Goal: Information Seeking & Learning: Learn about a topic

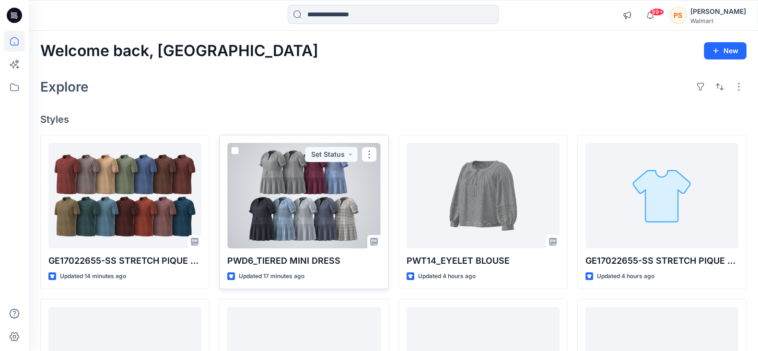
click at [318, 200] on div at bounding box center [303, 196] width 153 height 106
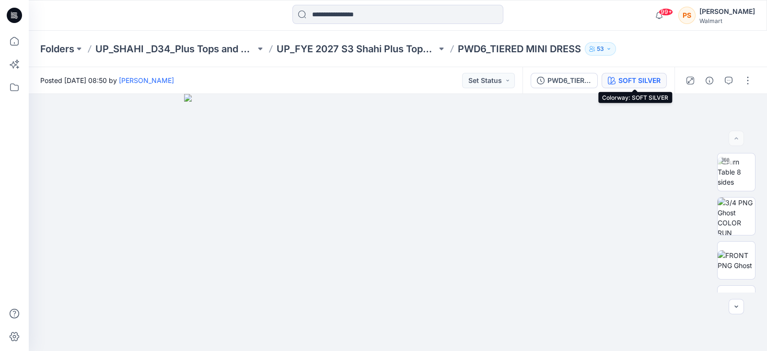
click at [631, 77] on div "SOFT SILVER" at bounding box center [640, 80] width 42 height 11
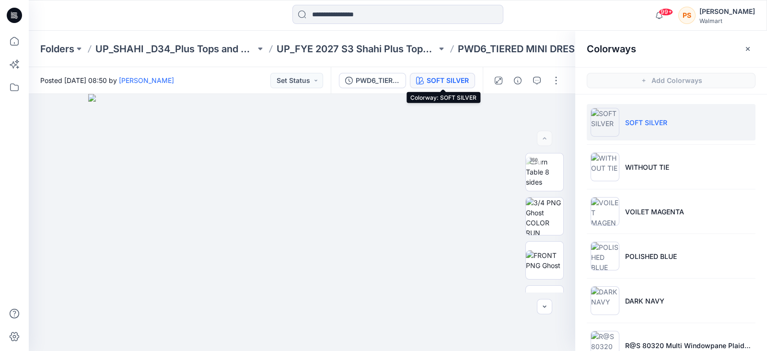
click at [461, 78] on div "SOFT SILVER" at bounding box center [448, 80] width 42 height 11
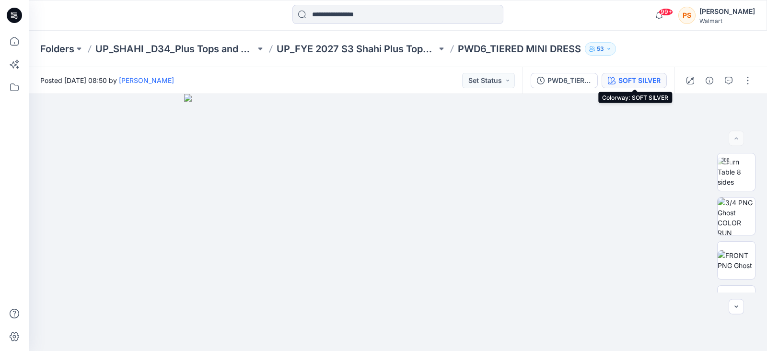
click at [632, 78] on div "SOFT SILVER" at bounding box center [640, 80] width 42 height 11
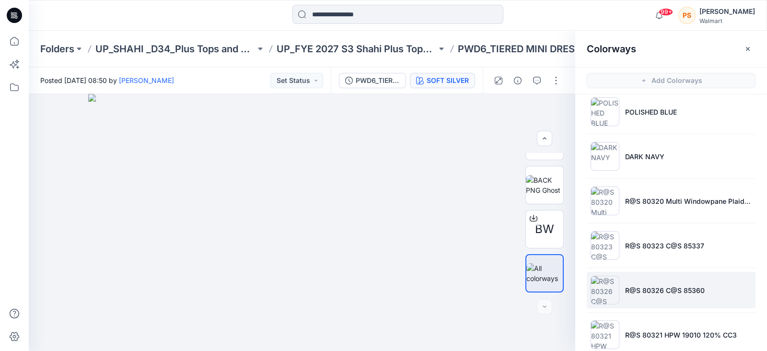
scroll to position [163, 0]
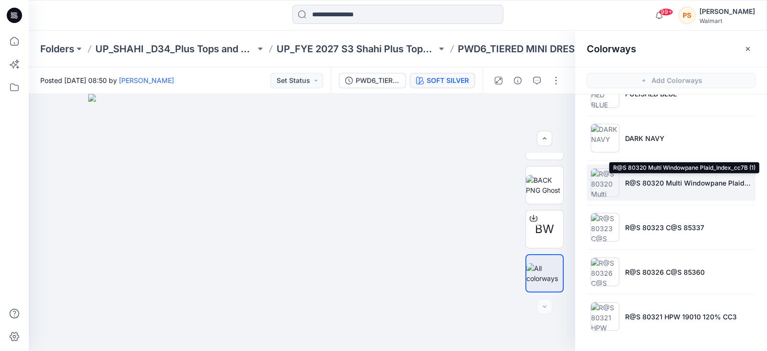
click at [652, 185] on p "R@S 80320 Multi Windowpane Plaid_Index_cc7B (1)" at bounding box center [688, 183] width 127 height 10
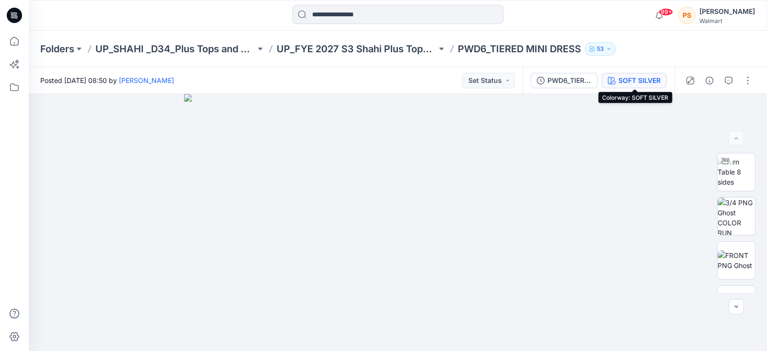
click at [632, 87] on button "SOFT SILVER" at bounding box center [634, 80] width 65 height 15
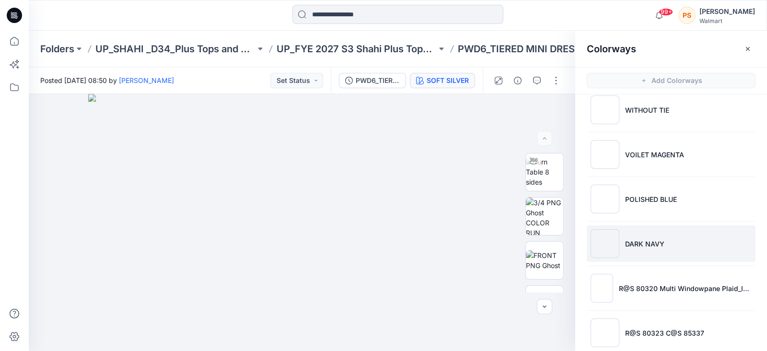
scroll to position [119, 0]
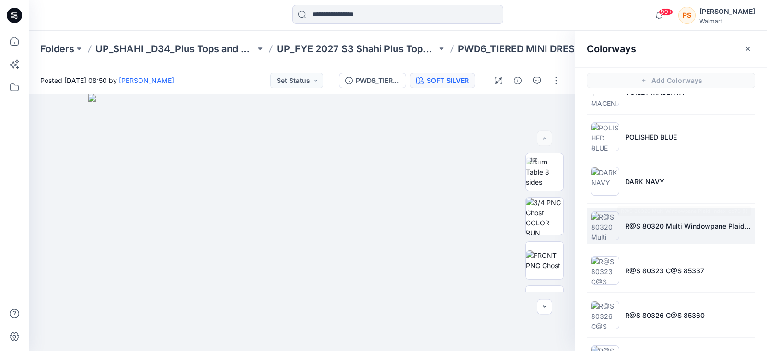
click at [651, 218] on li "R@S 80320 Multi Windowpane Plaid_Index_cc7B (1)" at bounding box center [671, 226] width 169 height 36
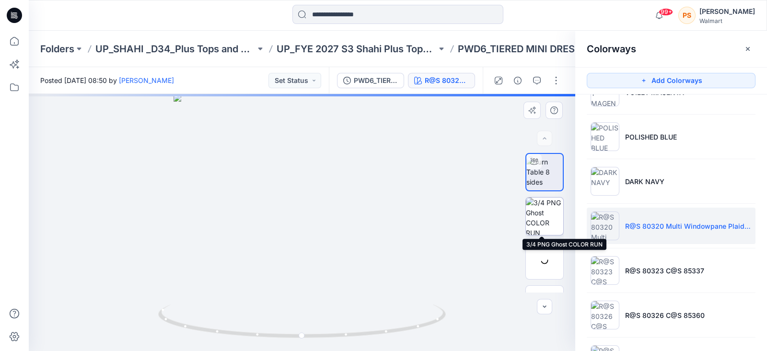
click at [539, 222] on img at bounding box center [544, 216] width 37 height 37
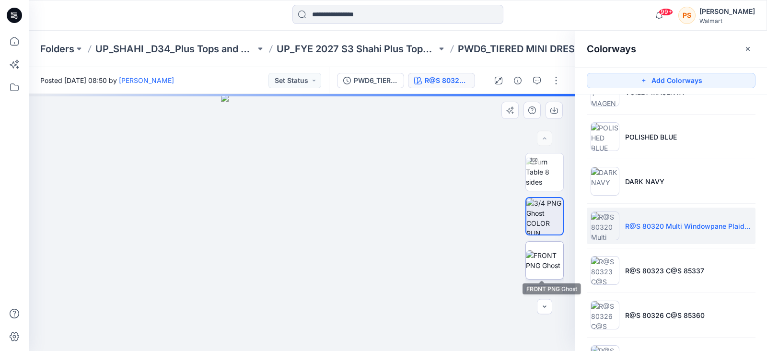
click at [542, 260] on img at bounding box center [544, 260] width 37 height 20
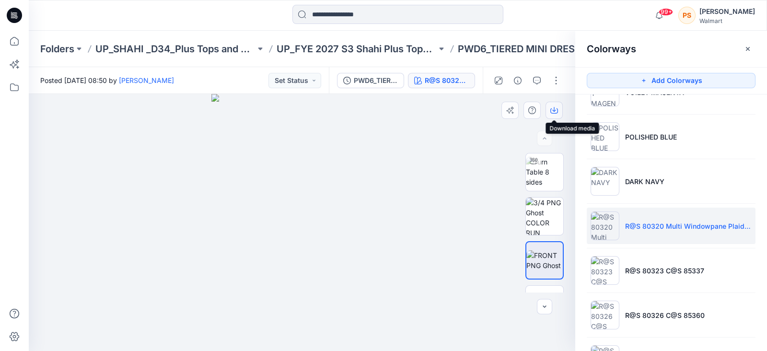
click at [556, 110] on icon "button" at bounding box center [555, 110] width 8 height 8
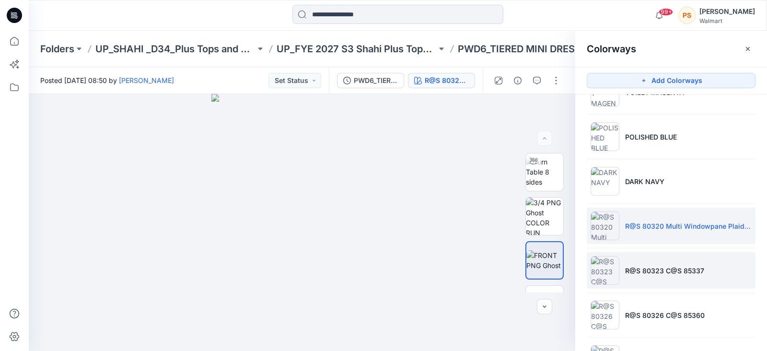
click at [649, 270] on p "R@S 80323 C@S 85337" at bounding box center [664, 271] width 79 height 10
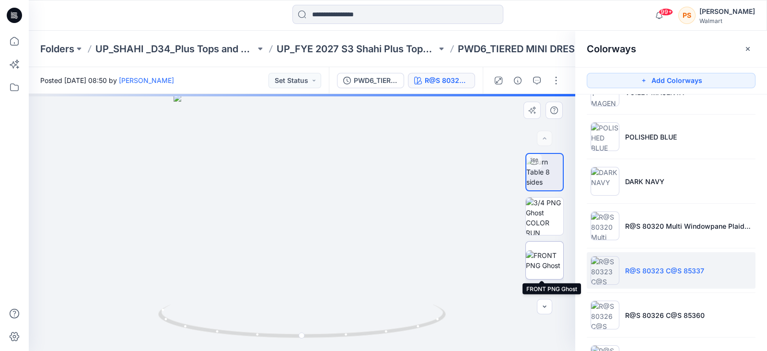
click at [549, 260] on img at bounding box center [544, 260] width 37 height 20
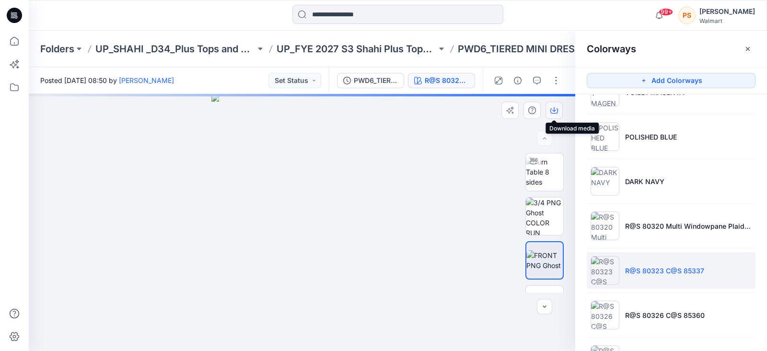
click at [554, 107] on icon "button" at bounding box center [555, 109] width 4 height 5
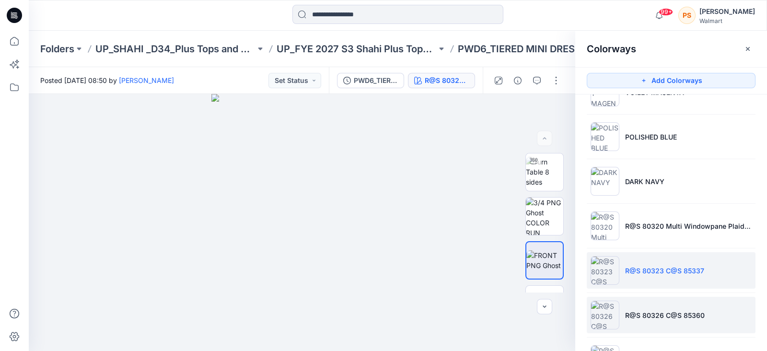
click at [662, 311] on p "R@S 80326 C@S 85360" at bounding box center [665, 315] width 80 height 10
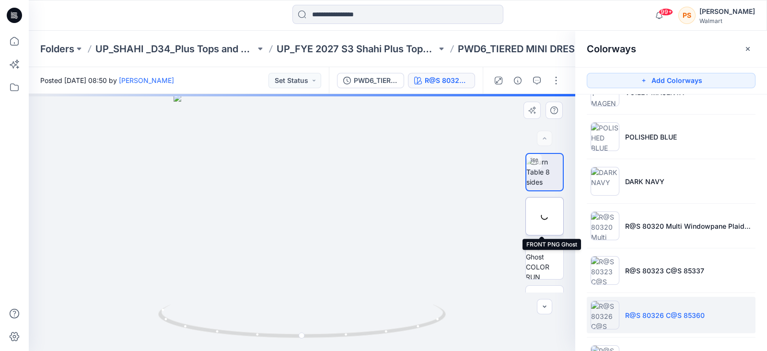
click at [0, 0] on img at bounding box center [0, 0] width 0 height 0
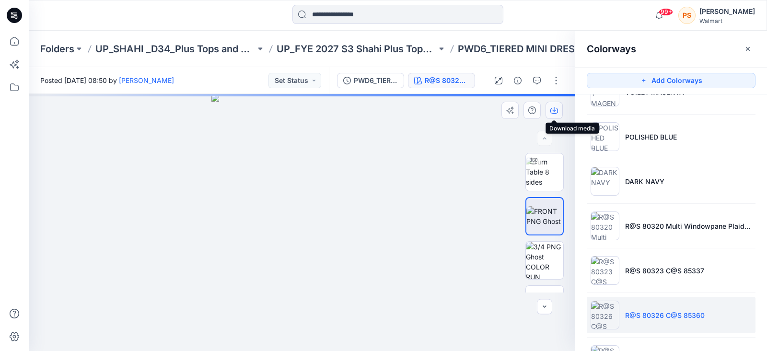
click at [555, 108] on icon "button" at bounding box center [555, 110] width 8 height 8
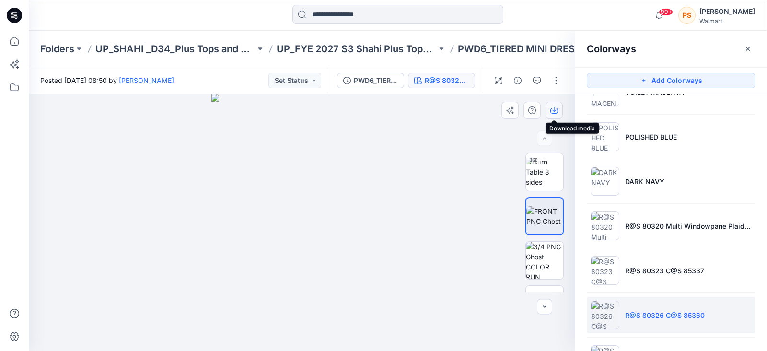
click at [554, 112] on icon "button" at bounding box center [555, 110] width 8 height 8
click at [0, 0] on button "button" at bounding box center [0, 0] width 0 height 0
click at [0, 0] on icon "button" at bounding box center [0, 0] width 0 height 0
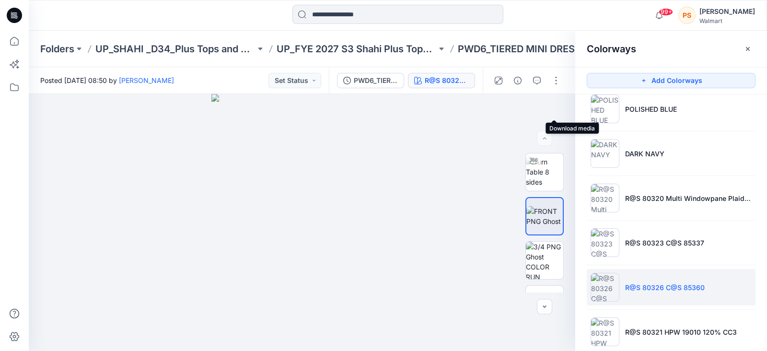
scroll to position [163, 0]
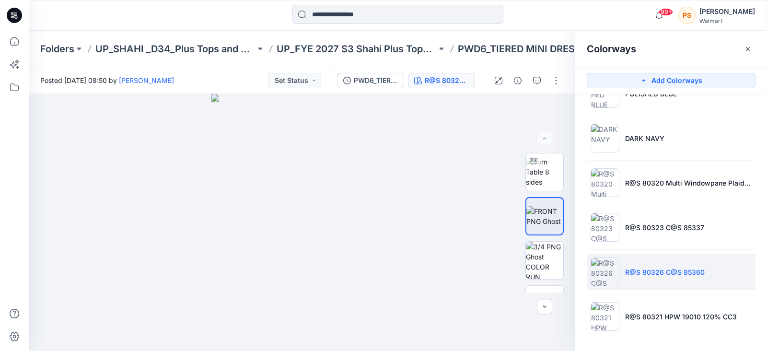
drag, startPoint x: 252, startPoint y: 10, endPoint x: 260, endPoint y: 11, distance: 8.6
click at [252, 10] on div at bounding box center [397, 15] width 369 height 21
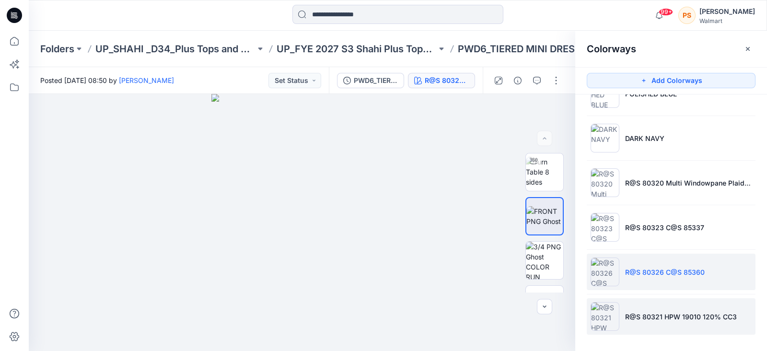
click at [646, 321] on li "R@S 80321 HPW 19010 120% CC3" at bounding box center [671, 316] width 169 height 36
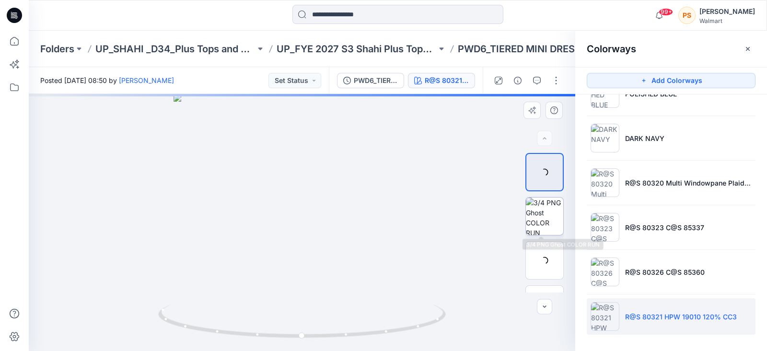
click at [545, 212] on img at bounding box center [544, 216] width 37 height 37
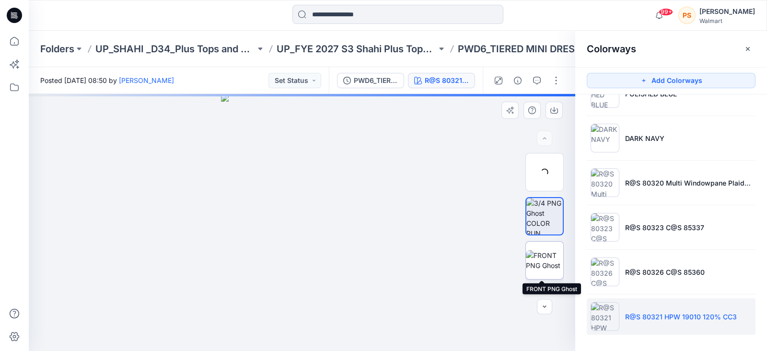
click at [552, 269] on img at bounding box center [544, 260] width 37 height 20
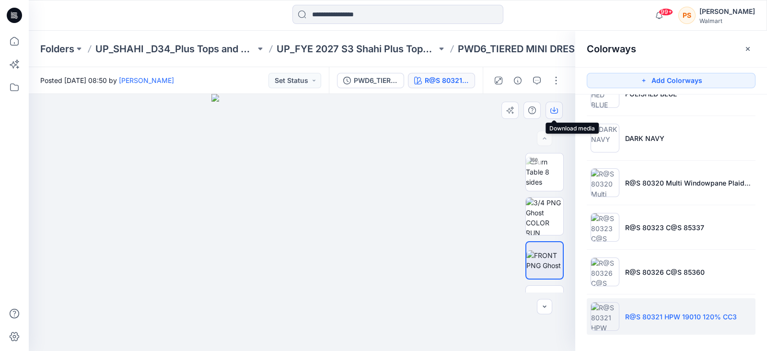
click at [556, 111] on icon "button" at bounding box center [555, 110] width 8 height 8
click at [192, 22] on div at bounding box center [121, 15] width 185 height 21
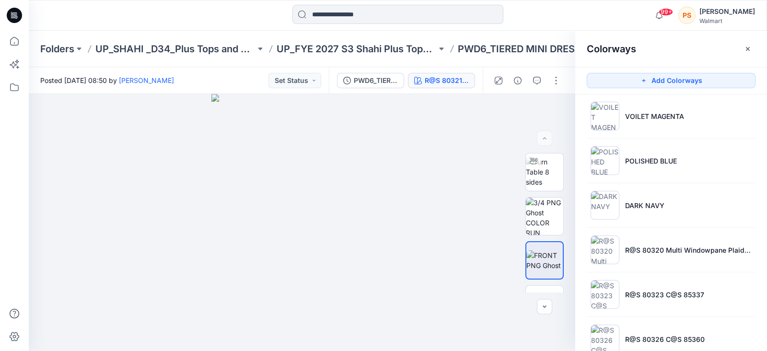
scroll to position [0, 0]
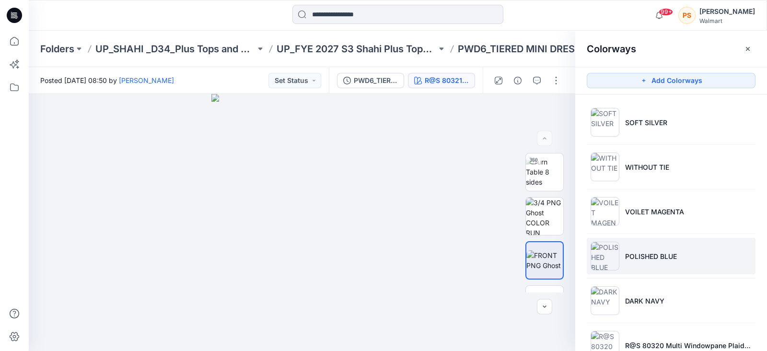
click at [652, 262] on li "POLISHED BLUE" at bounding box center [671, 256] width 169 height 36
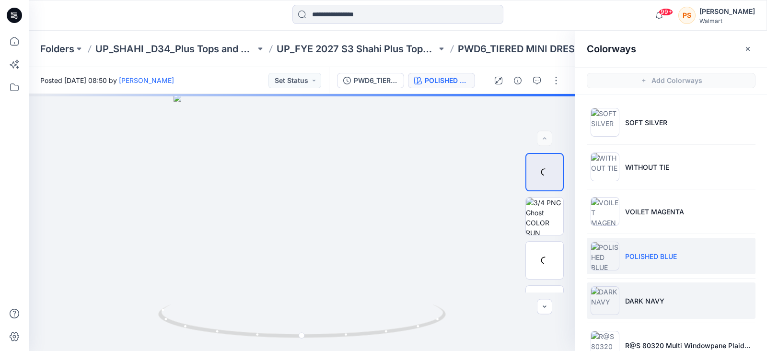
click at [657, 301] on p "DARK NAVY" at bounding box center [644, 301] width 39 height 10
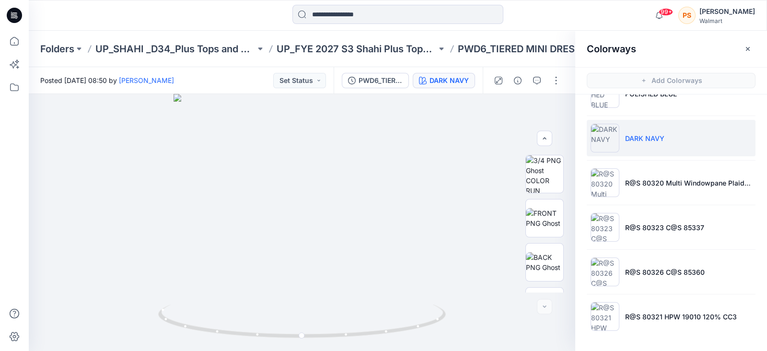
scroll to position [75, 0]
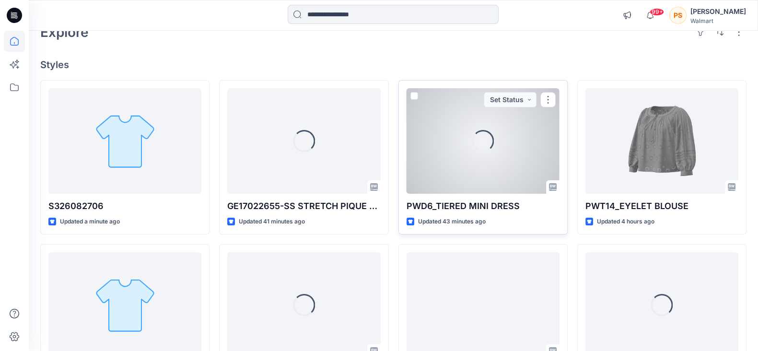
scroll to position [119, 0]
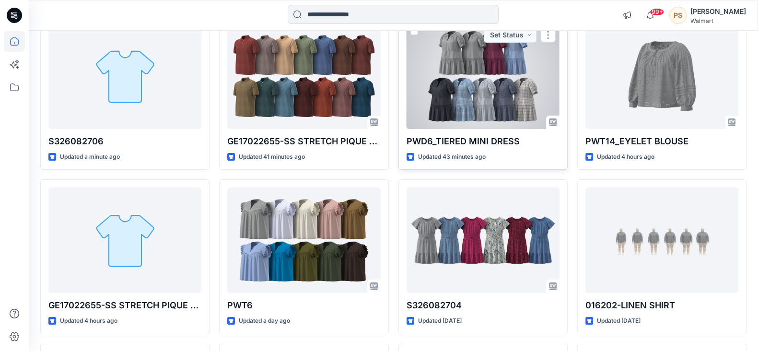
click at [482, 74] on div at bounding box center [483, 77] width 153 height 106
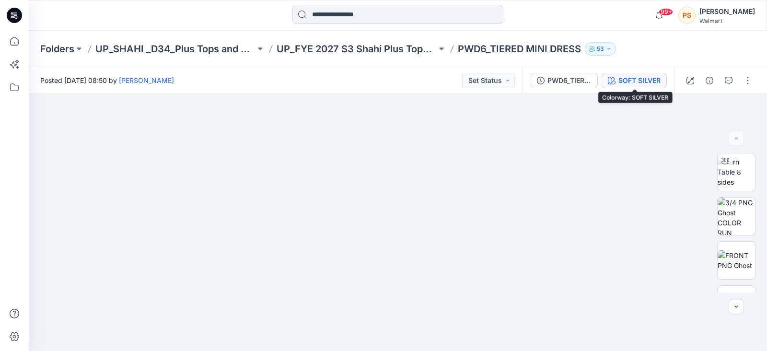
click at [660, 87] on button "SOFT SILVER" at bounding box center [634, 80] width 65 height 15
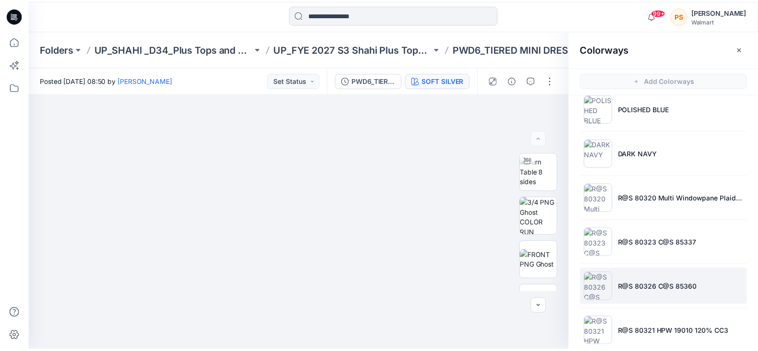
scroll to position [163, 0]
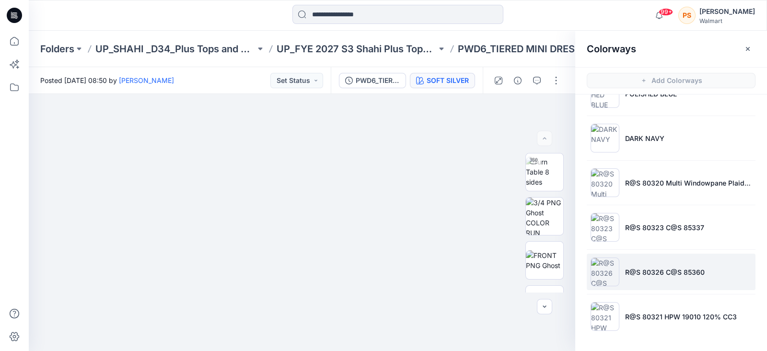
click at [644, 257] on li "R@S 80326 C@S 85360" at bounding box center [671, 272] width 169 height 36
click at [660, 272] on p "R@S 80326 C@S 85360" at bounding box center [665, 272] width 80 height 10
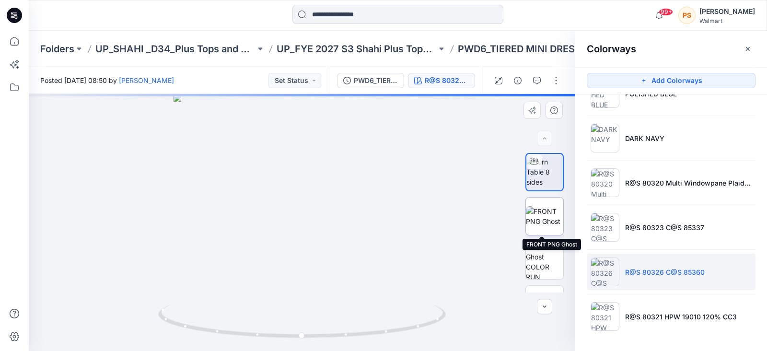
click at [549, 221] on img at bounding box center [544, 216] width 37 height 20
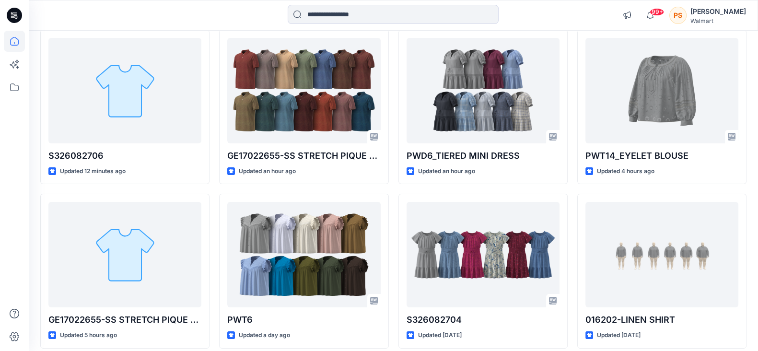
scroll to position [119, 0]
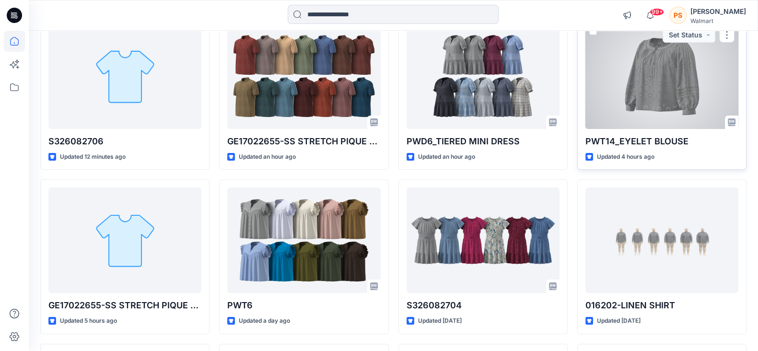
click at [648, 110] on div at bounding box center [662, 77] width 153 height 106
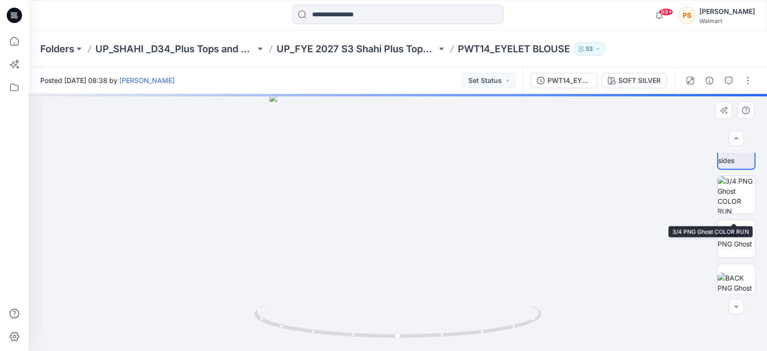
scroll to position [31, 0]
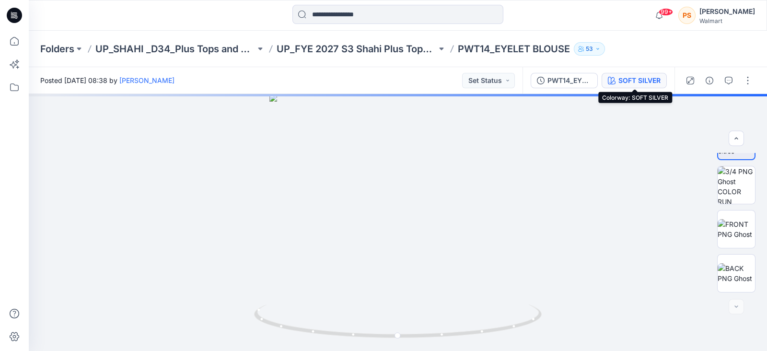
click at [631, 85] on div "SOFT SILVER" at bounding box center [640, 80] width 42 height 11
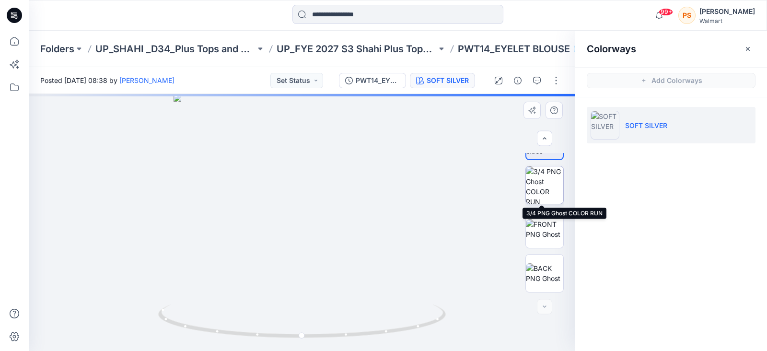
click at [528, 201] on img at bounding box center [544, 184] width 37 height 37
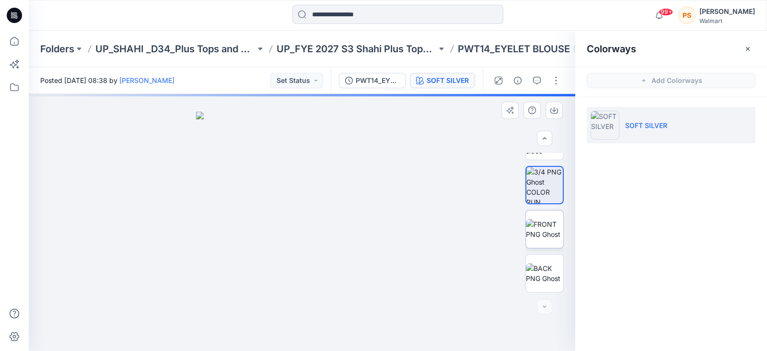
click at [544, 231] on img at bounding box center [544, 229] width 37 height 20
